Goal: Find specific page/section: Find specific page/section

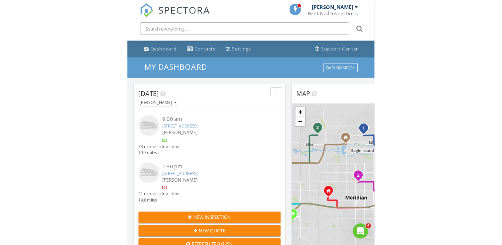
scroll to position [615, 513]
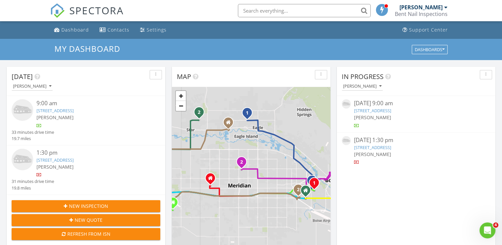
click at [276, 12] on input "text" at bounding box center [304, 10] width 133 height 13
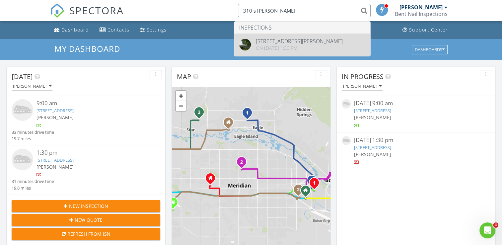
type input "310 s harding"
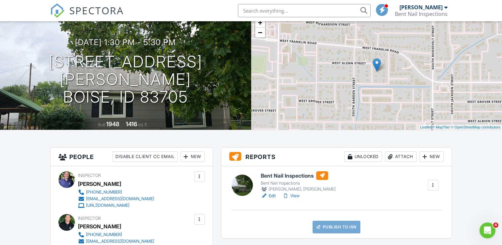
click at [272, 196] on link "Edit" at bounding box center [268, 196] width 15 height 7
